Goal: Task Accomplishment & Management: Manage account settings

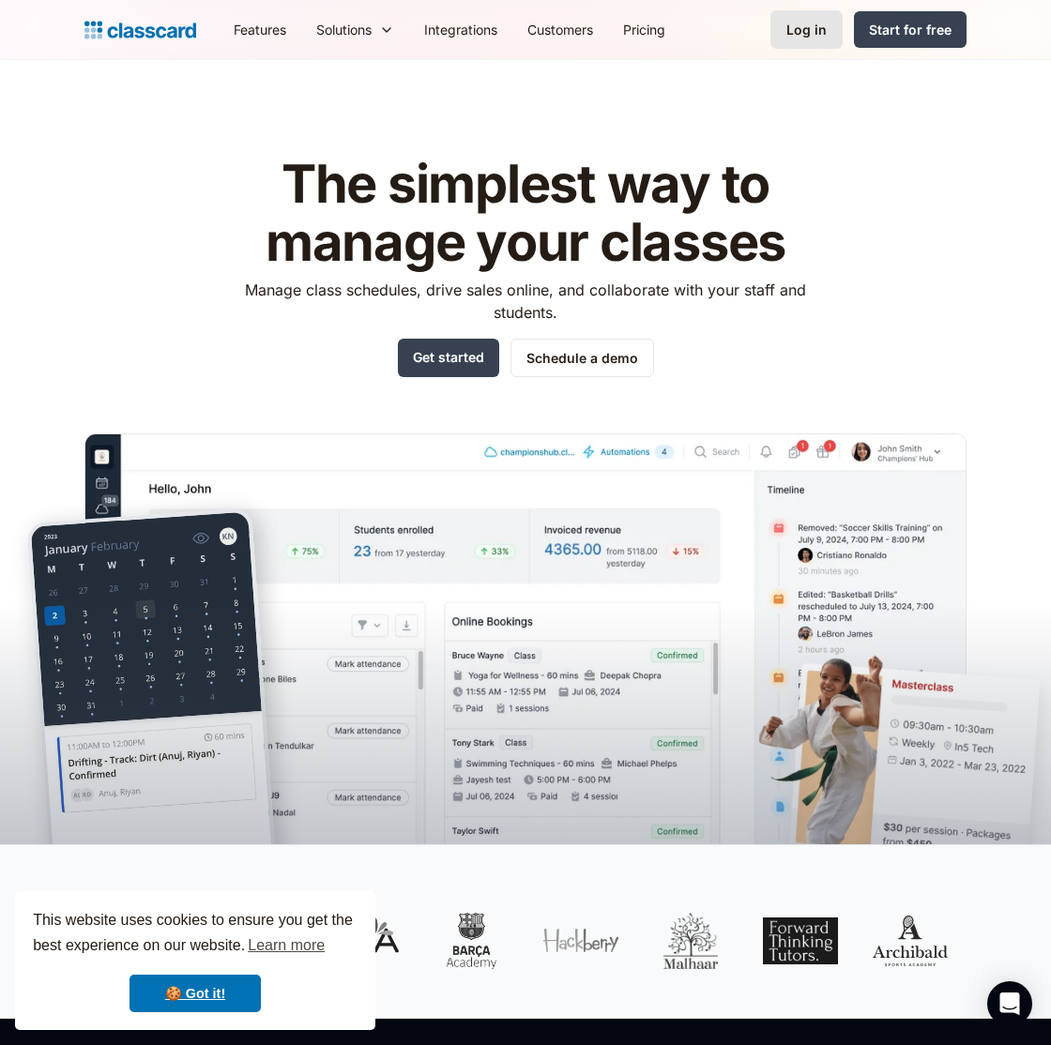
click at [791, 14] on link "Log in" at bounding box center [806, 29] width 72 height 38
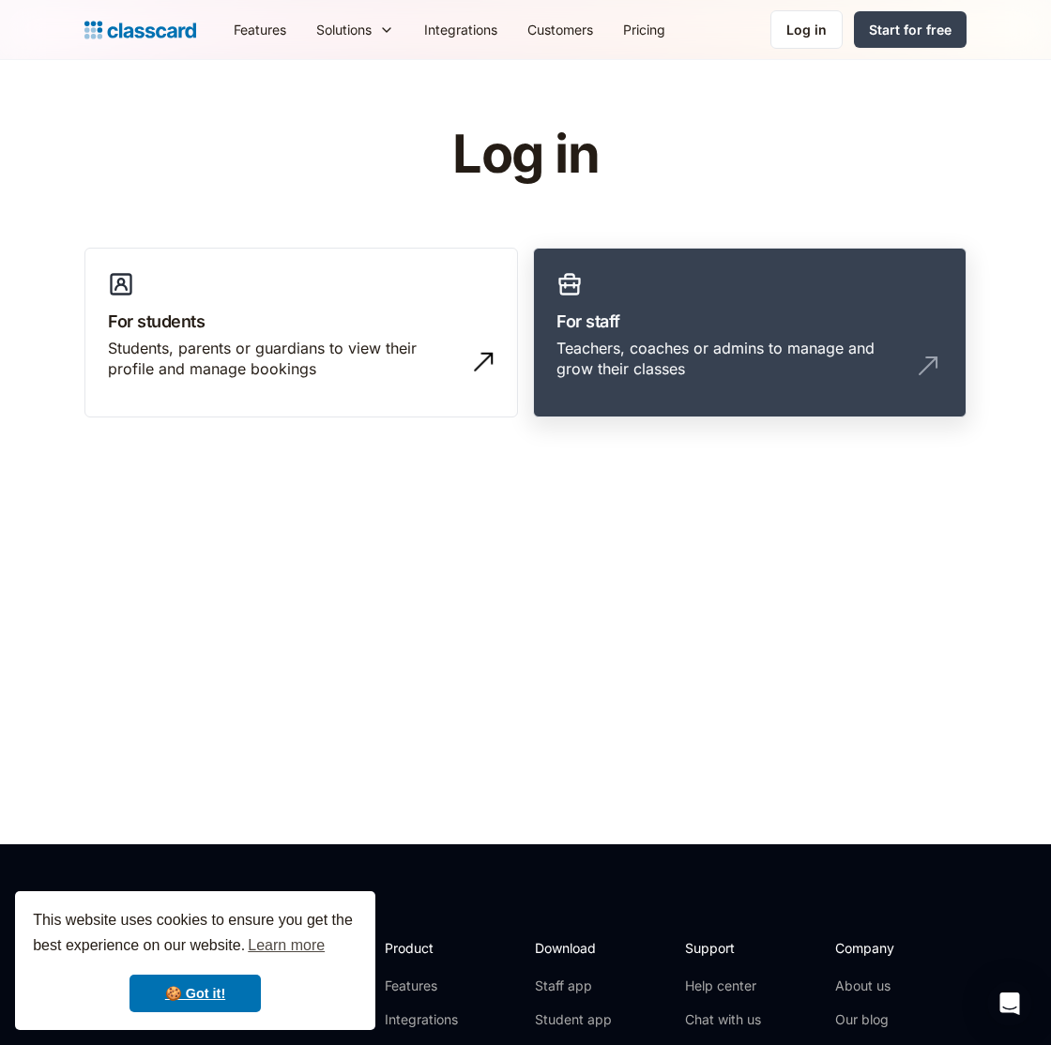
click at [672, 288] on link "For staff Teachers, coaches or admins to manage and grow their classes" at bounding box center [749, 333] width 433 height 171
